Goal: Task Accomplishment & Management: Use online tool/utility

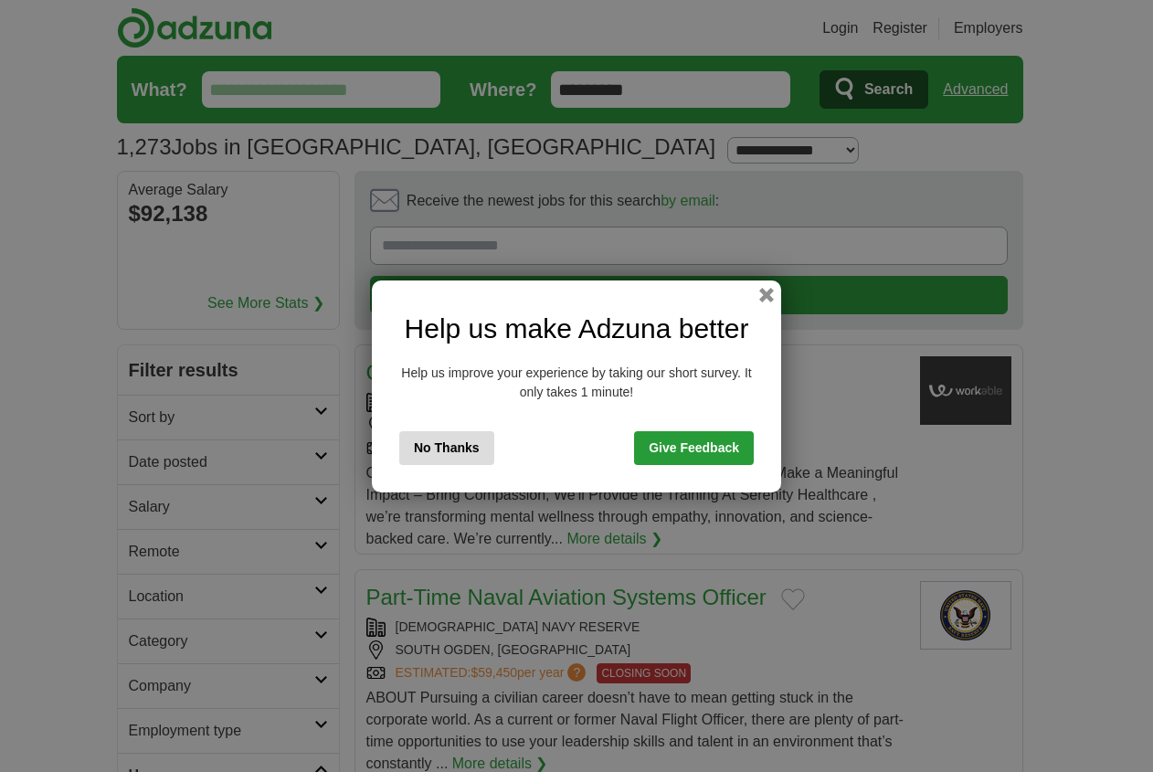
click at [765, 300] on button "button" at bounding box center [766, 295] width 15 height 15
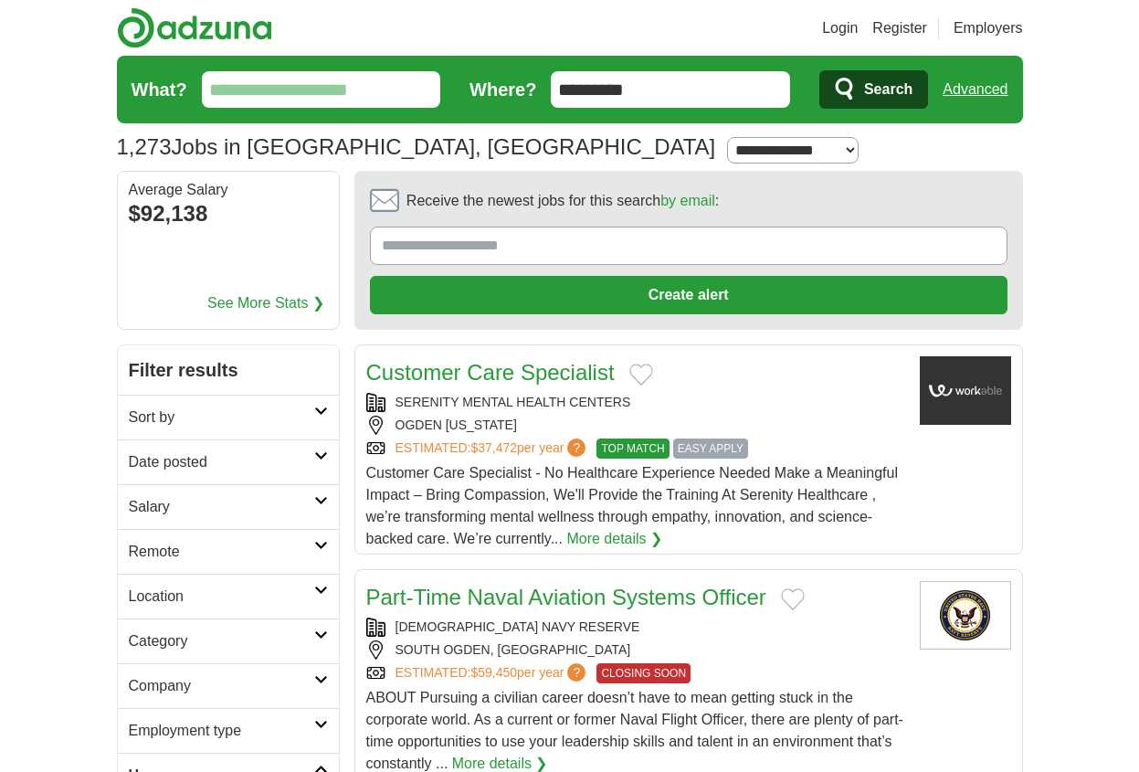
click at [277, 86] on input "What?" at bounding box center [321, 89] width 239 height 37
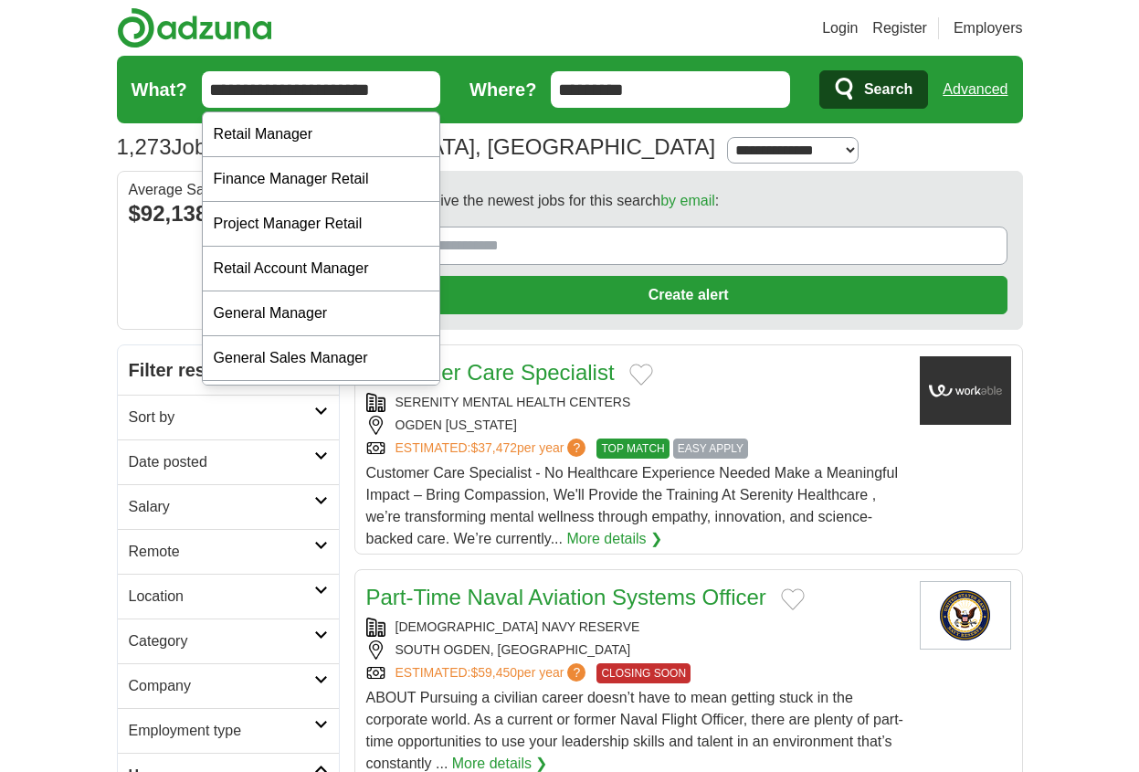
type input "**********"
click at [847, 85] on icon "submit" at bounding box center [846, 90] width 22 height 26
